Goal: Task Accomplishment & Management: Use online tool/utility

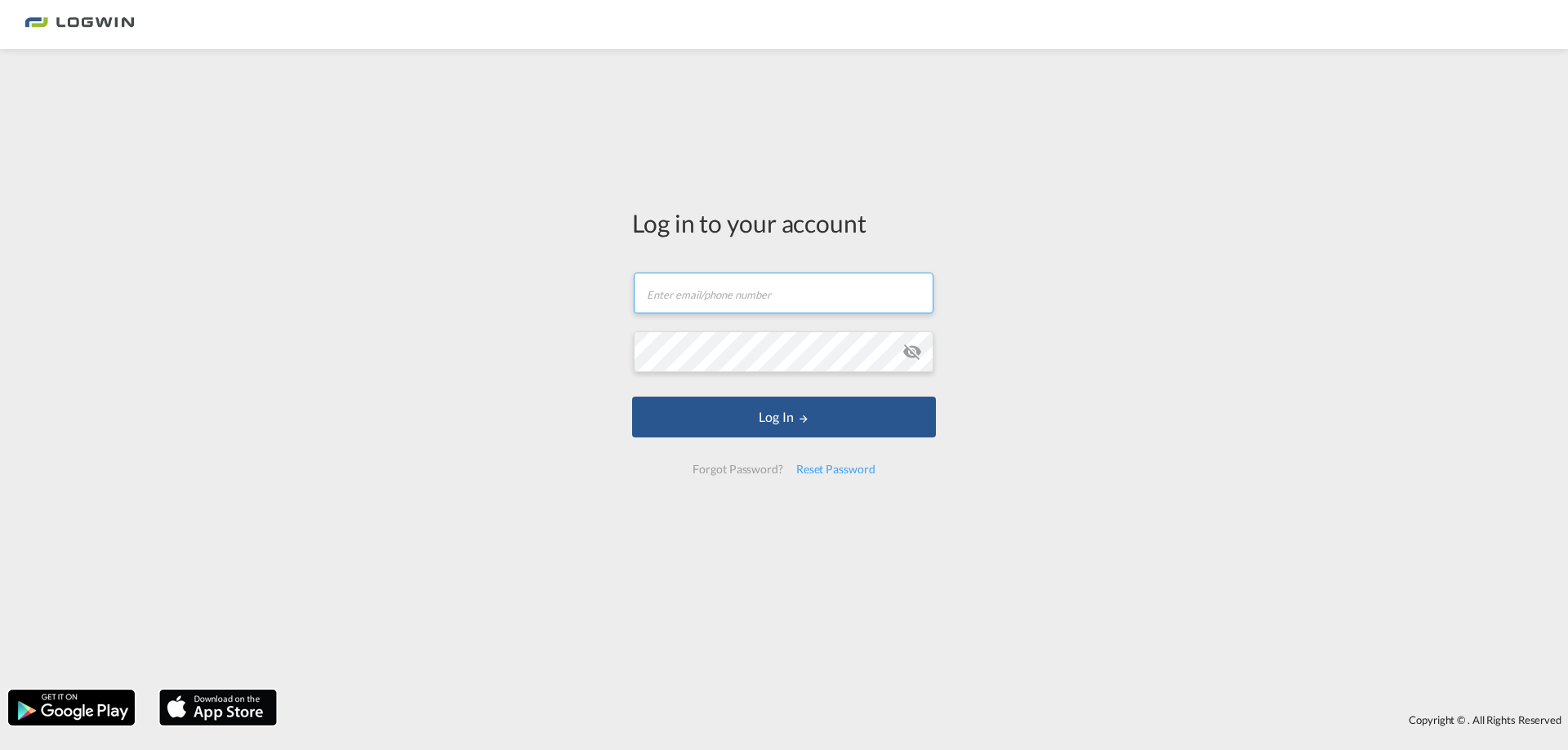
click at [708, 296] on input "text" at bounding box center [784, 293] width 299 height 41
type input "[PERSON_NAME][EMAIL_ADDRESS][DOMAIN_NAME]"
click at [632, 397] on button "Log In" at bounding box center [784, 417] width 304 height 41
